Goal: Task Accomplishment & Management: Manage account settings

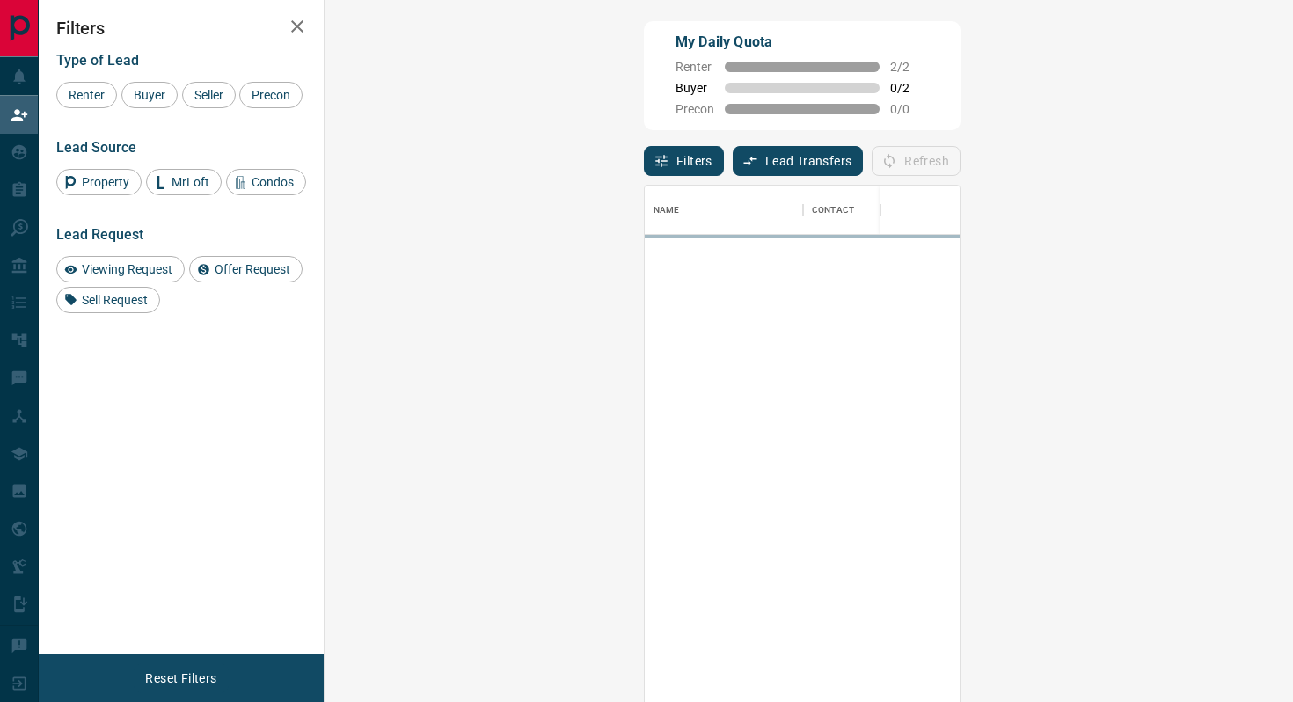
scroll to position [533, 930]
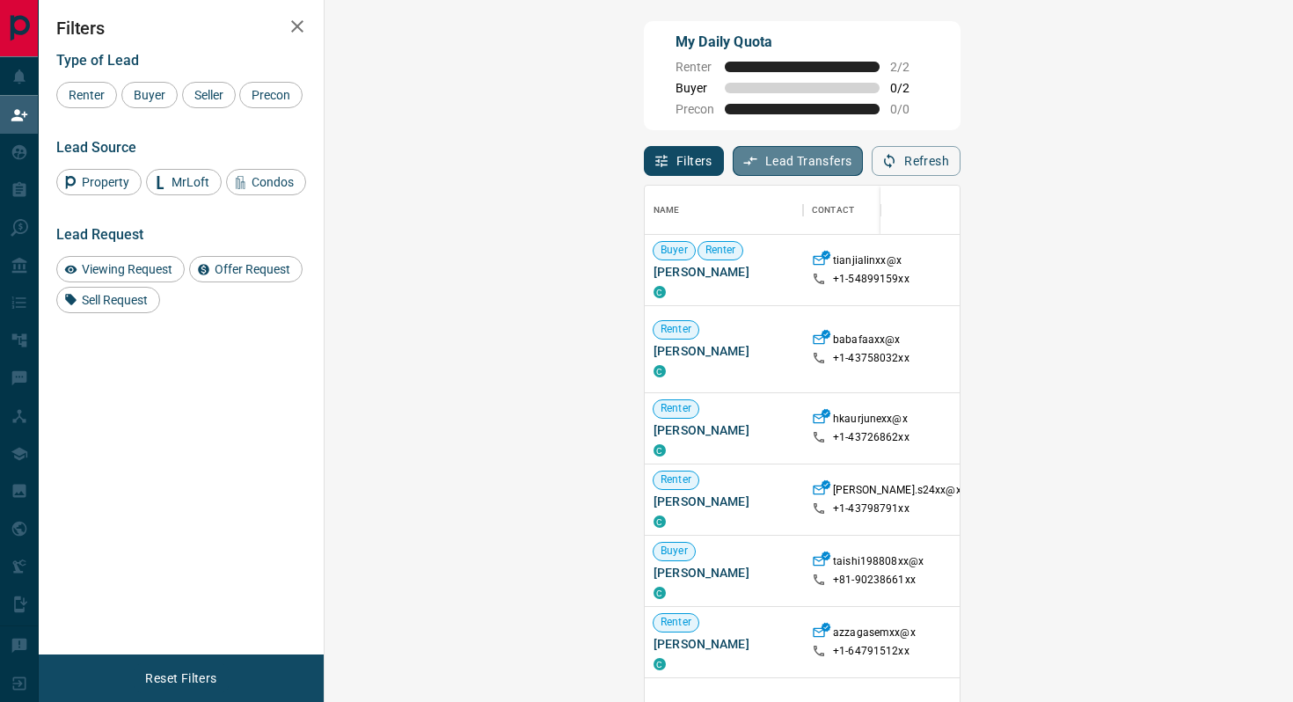
click at [733, 165] on button "Lead Transfers" at bounding box center [798, 161] width 131 height 30
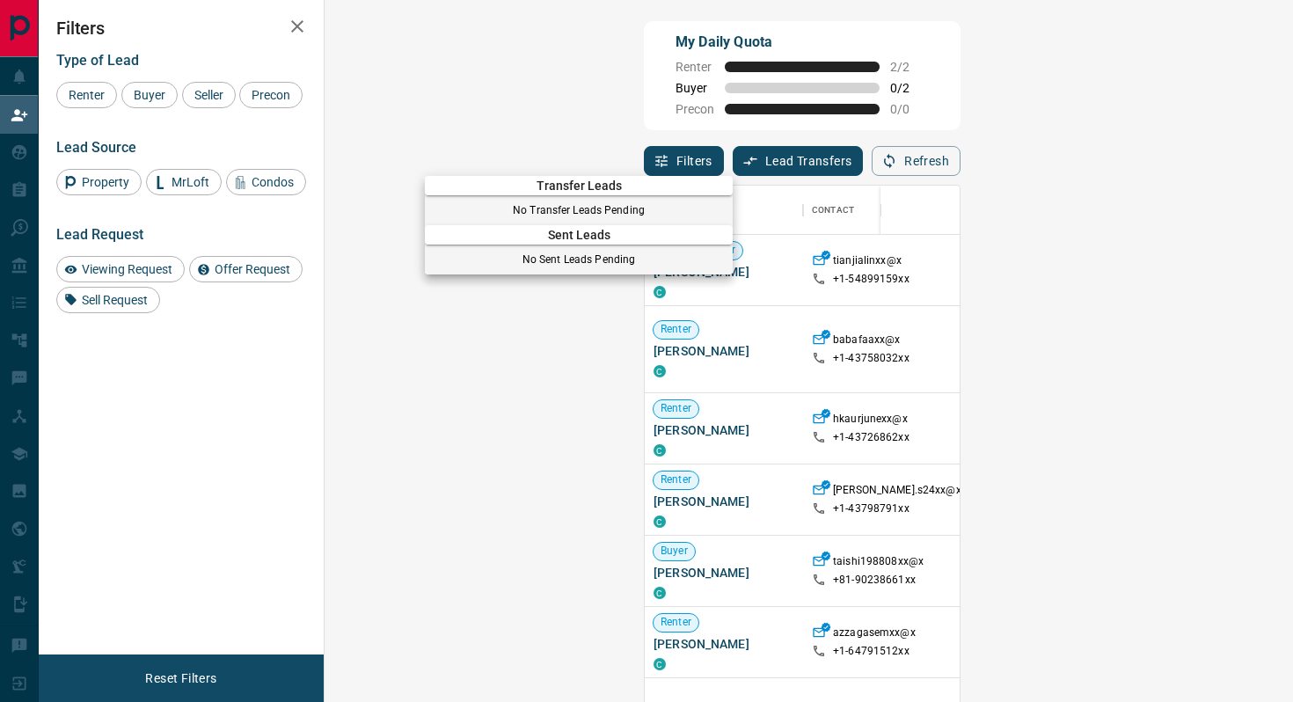
click at [685, 157] on div at bounding box center [646, 351] width 1293 height 702
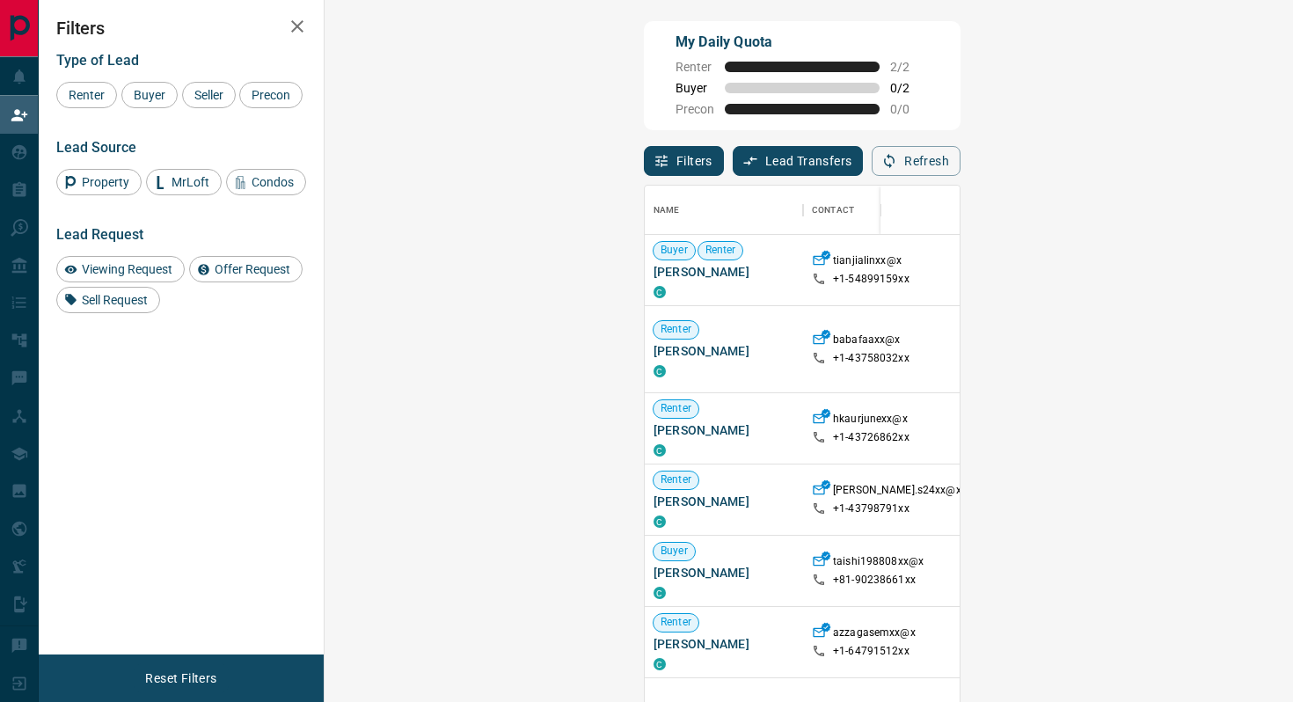
scroll to position [80, 0]
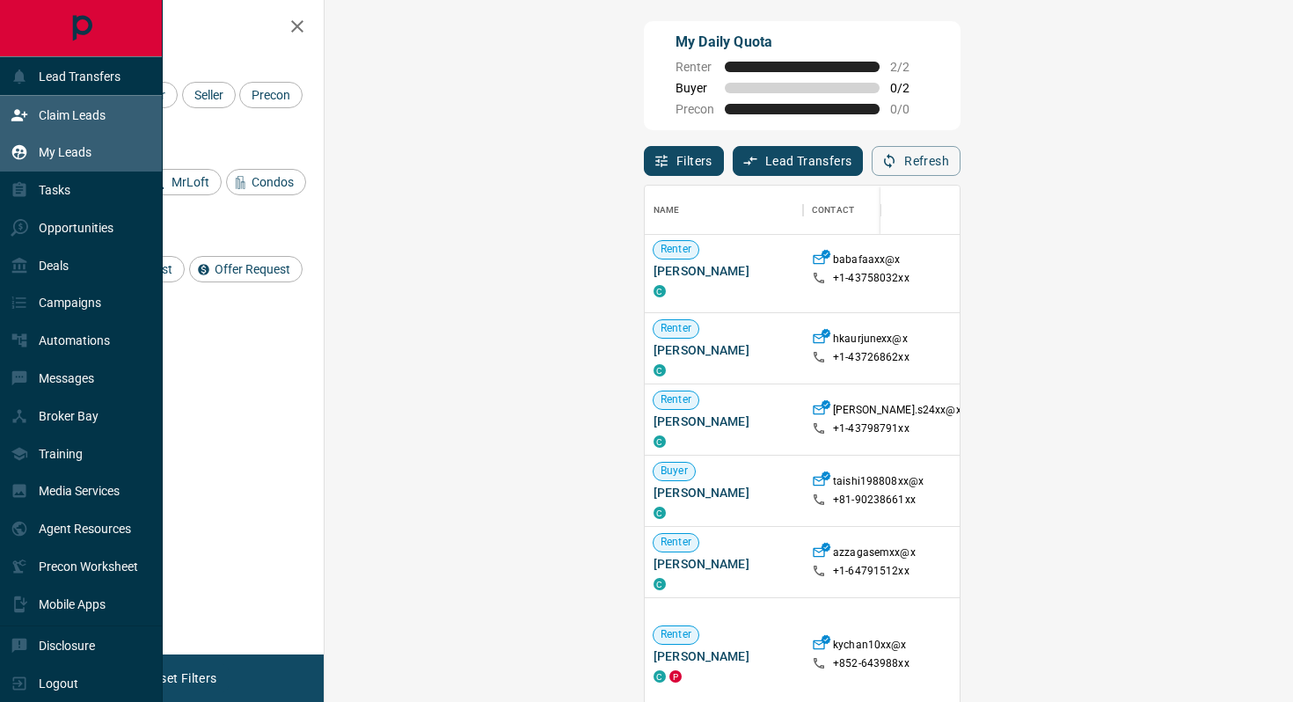
click at [18, 146] on icon at bounding box center [19, 152] width 15 height 15
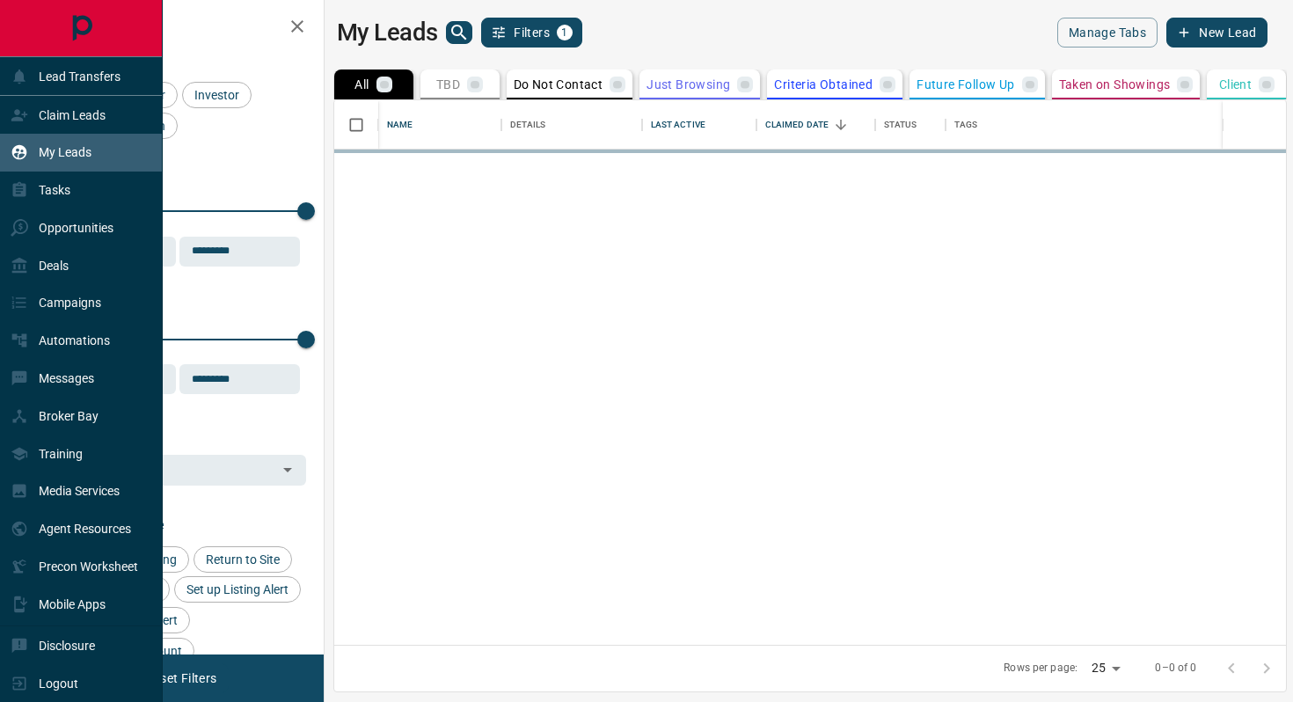
scroll to position [544, 960]
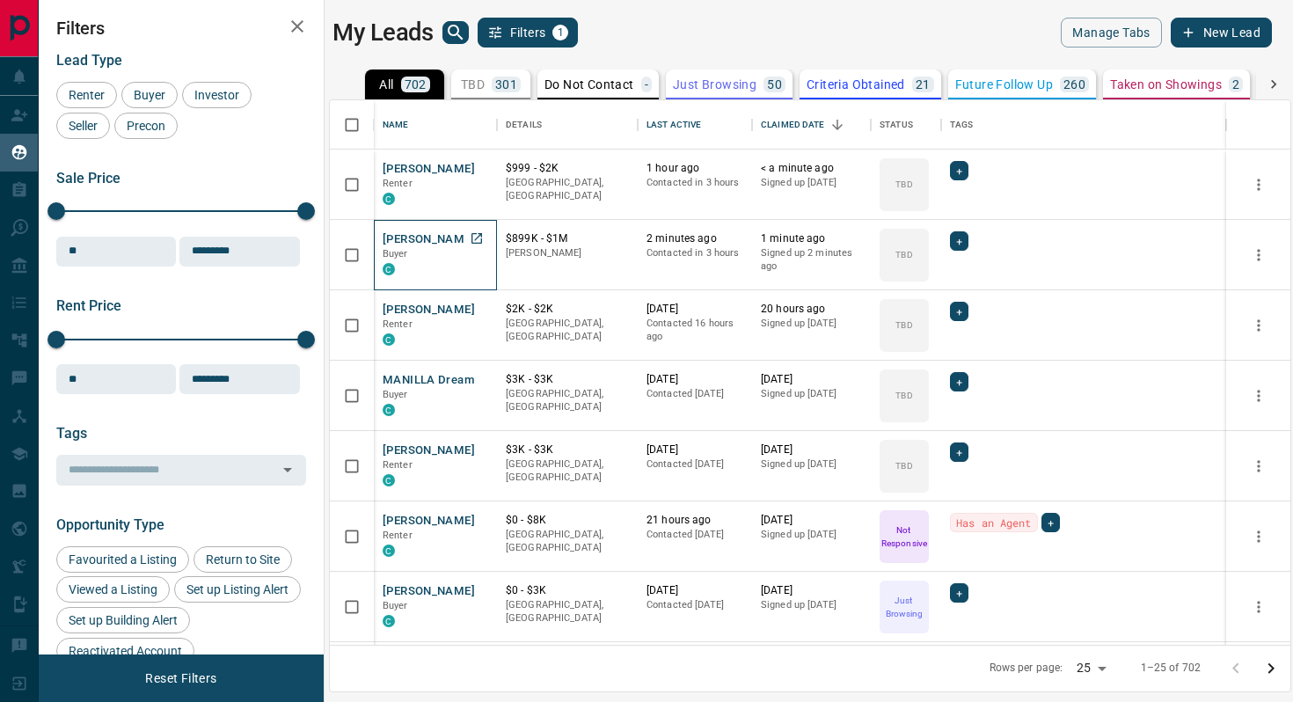
drag, startPoint x: 490, startPoint y: 240, endPoint x: 386, endPoint y: 238, distance: 103.8
click at [386, 238] on div "[PERSON_NAME] Buyer C" at bounding box center [435, 255] width 123 height 70
drag, startPoint x: 386, startPoint y: 238, endPoint x: 463, endPoint y: 239, distance: 76.5
click at [463, 239] on button "[PERSON_NAME]" at bounding box center [429, 239] width 92 height 17
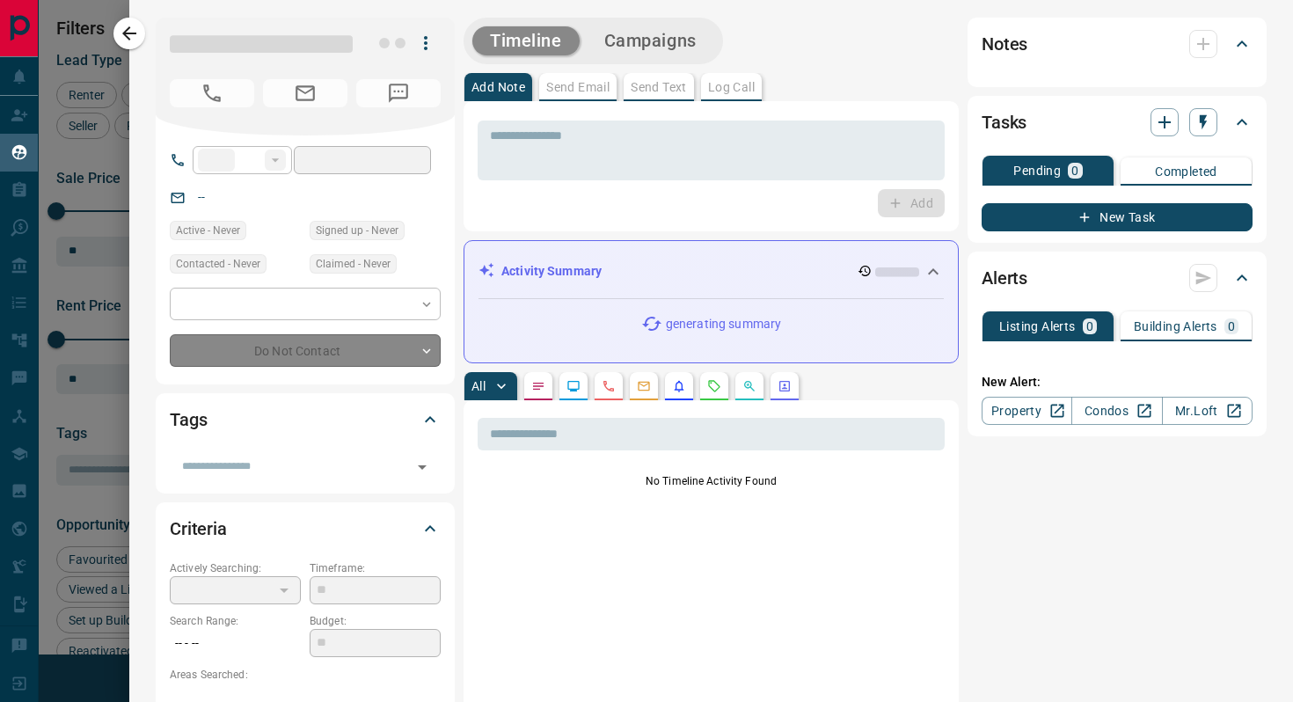
type input "**"
type input "**********"
type input "**"
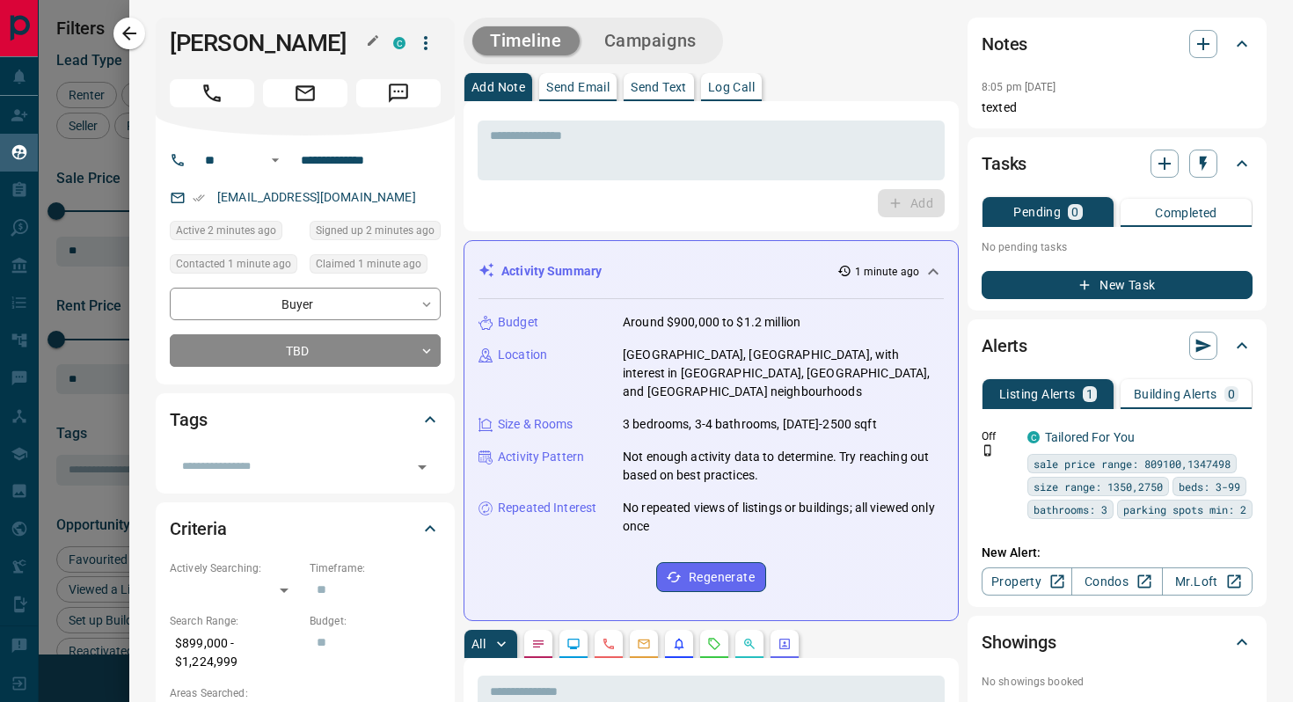
drag, startPoint x: 363, startPoint y: 45, endPoint x: 186, endPoint y: 44, distance: 176.8
click at [187, 44] on div "[PERSON_NAME]" at bounding box center [277, 43] width 215 height 28
drag, startPoint x: 164, startPoint y: 42, endPoint x: 363, endPoint y: 48, distance: 198.9
click at [363, 48] on div "[PERSON_NAME] C" at bounding box center [305, 77] width 299 height 118
copy div "[PERSON_NAME] C"
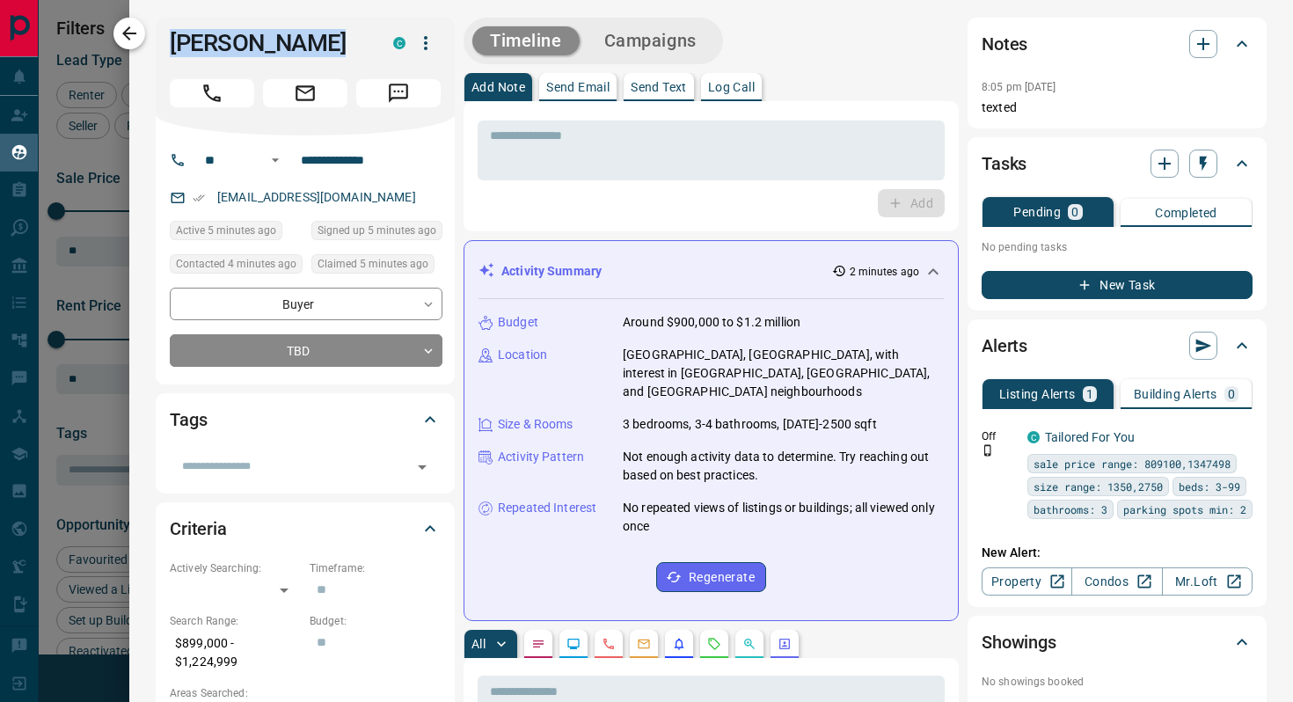
click at [129, 26] on icon "button" at bounding box center [129, 33] width 21 height 21
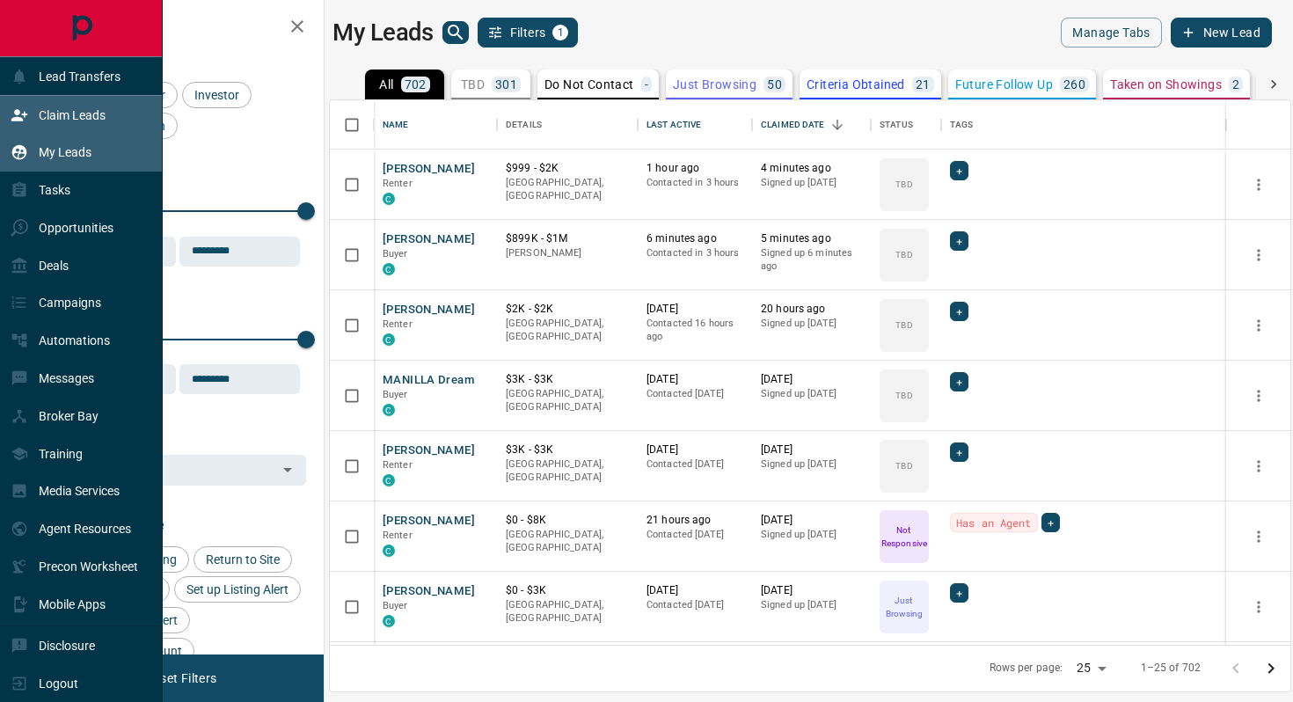
click at [55, 130] on div "Claim Leads" at bounding box center [81, 115] width 163 height 38
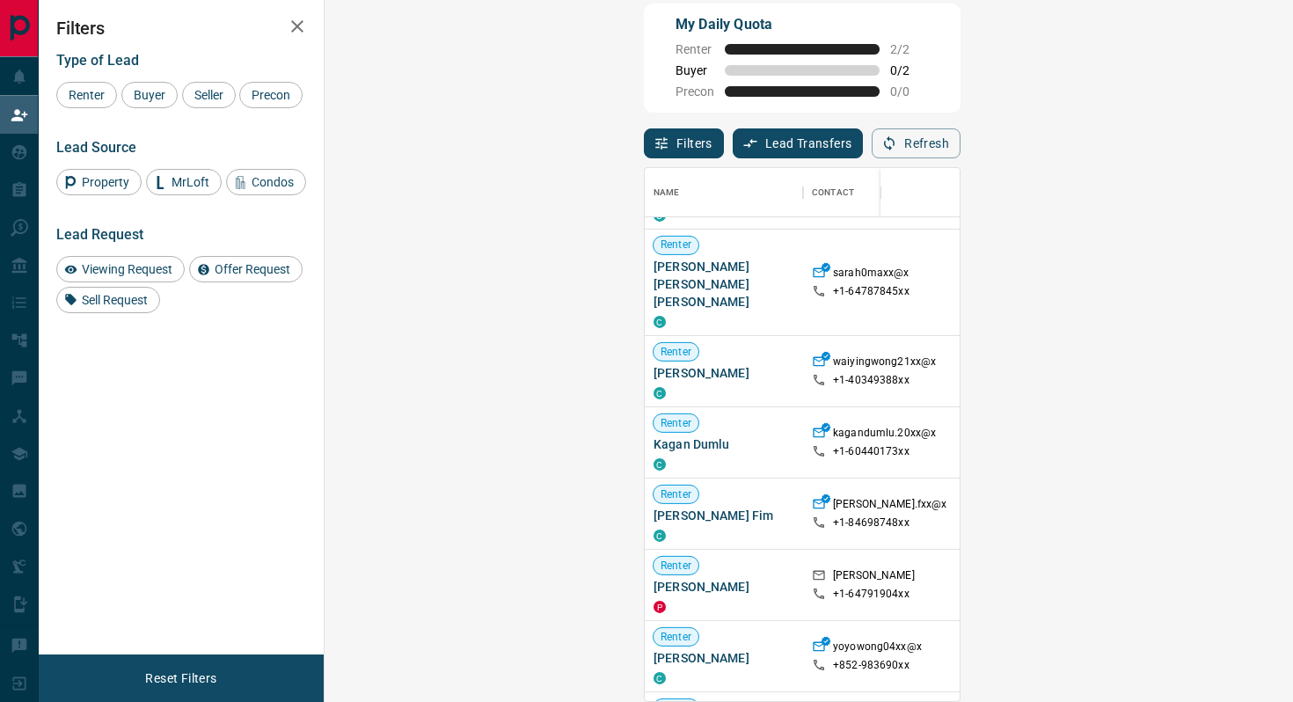
scroll to position [4425, 0]
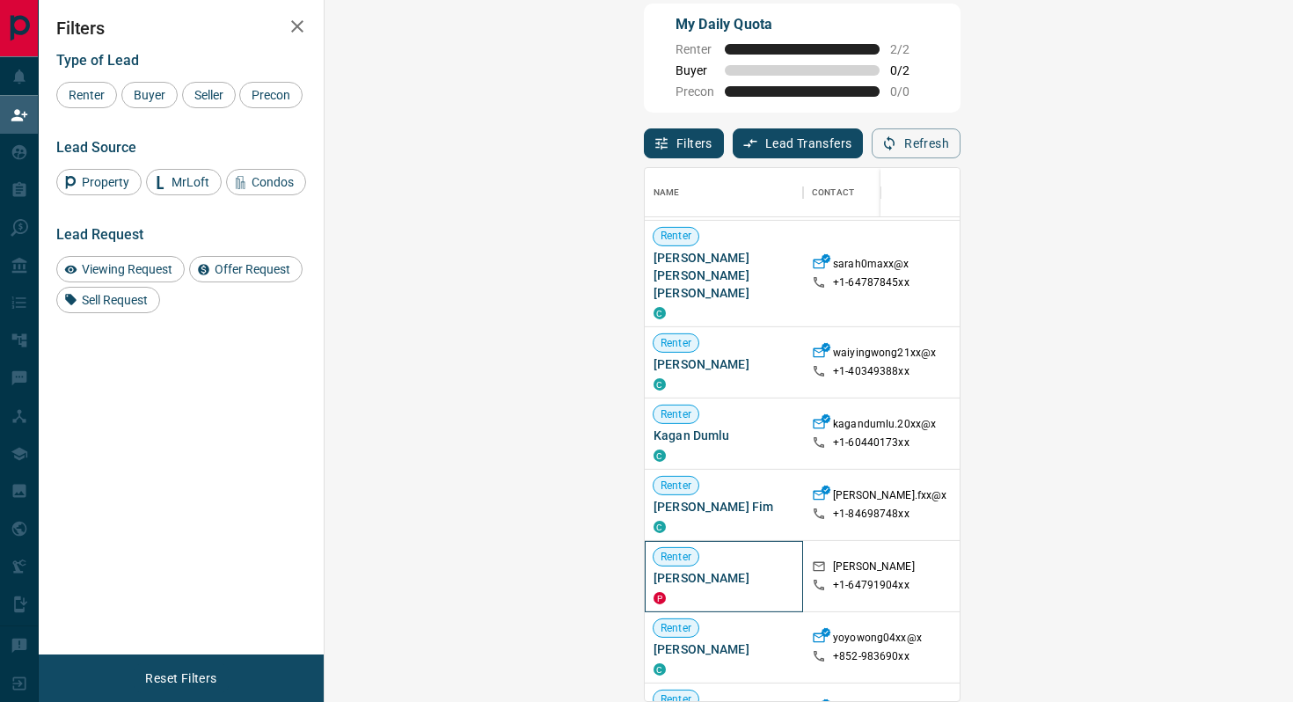
click at [653, 569] on span "[PERSON_NAME]" at bounding box center [723, 578] width 141 height 18
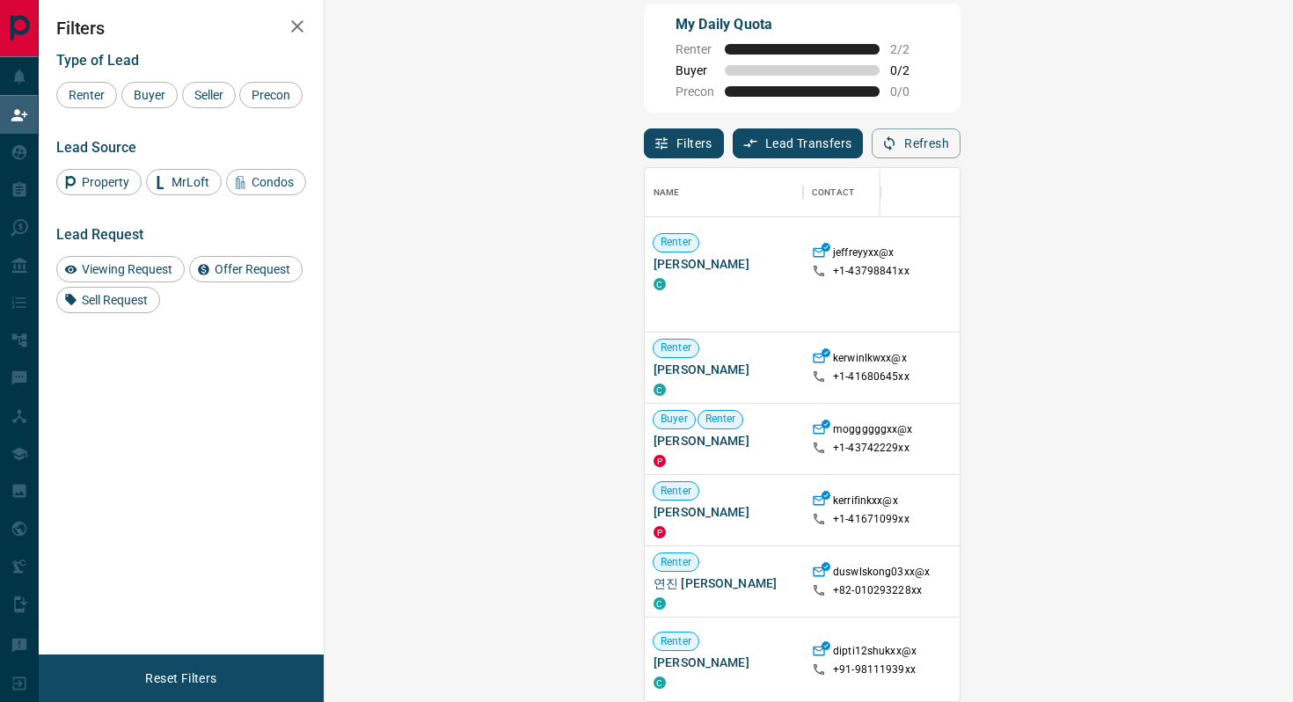
scroll to position [5112, 0]
